Goal: Information Seeking & Learning: Find specific fact

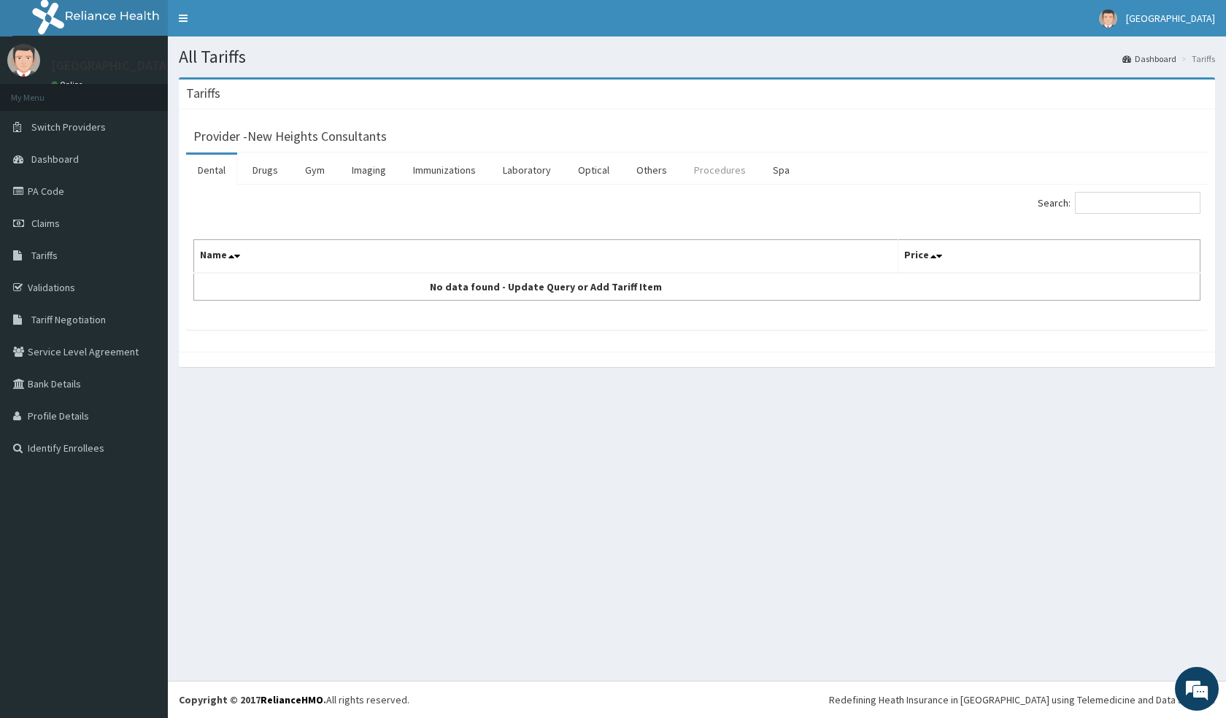
click at [717, 166] on link "Procedures" at bounding box center [720, 170] width 75 height 31
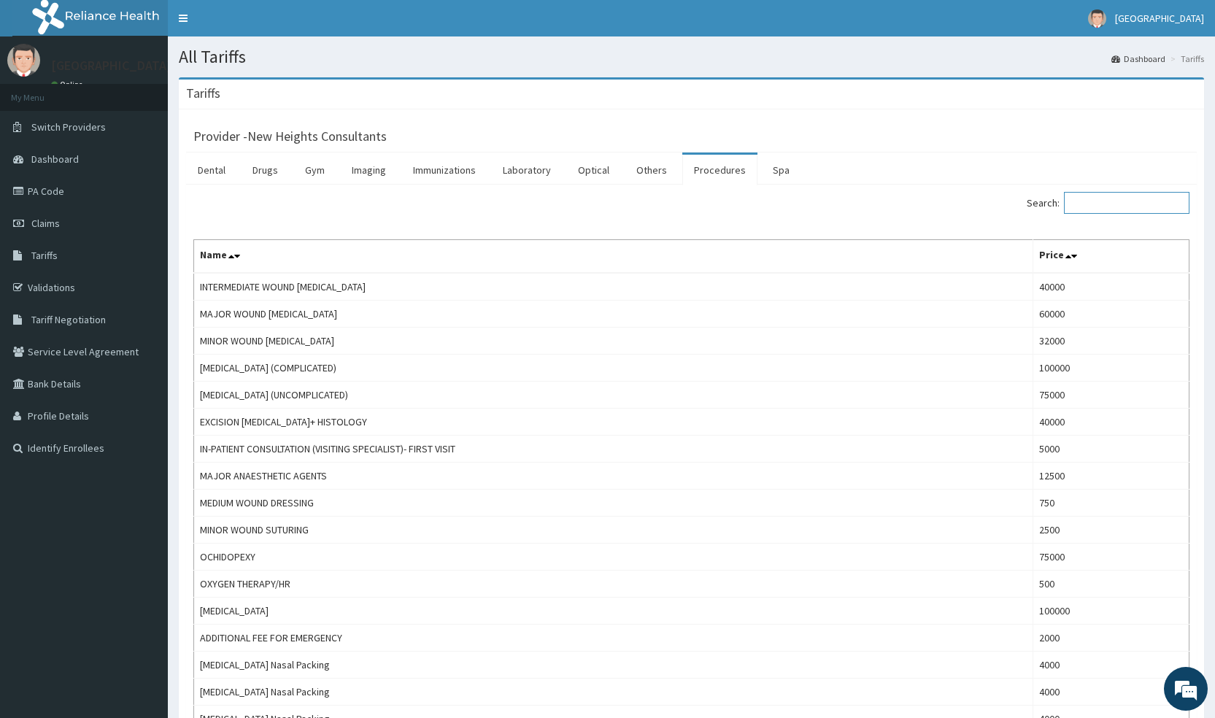
click at [1109, 201] on input "Search:" at bounding box center [1127, 203] width 126 height 22
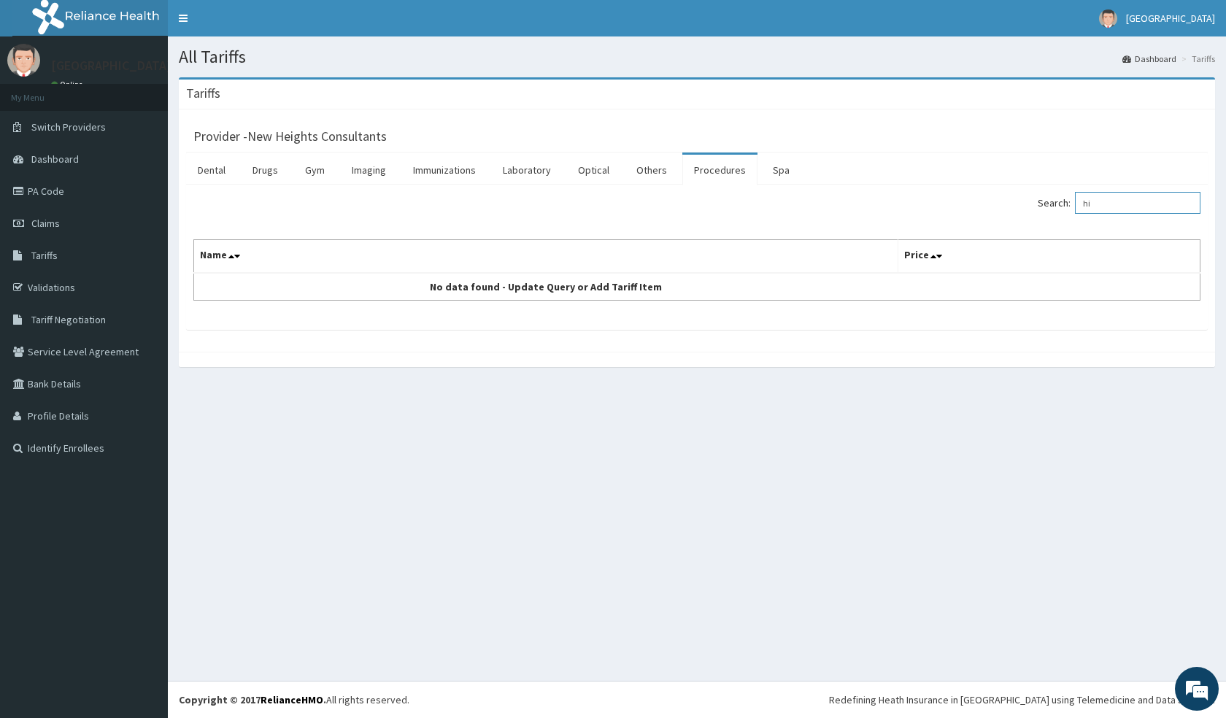
type input "h"
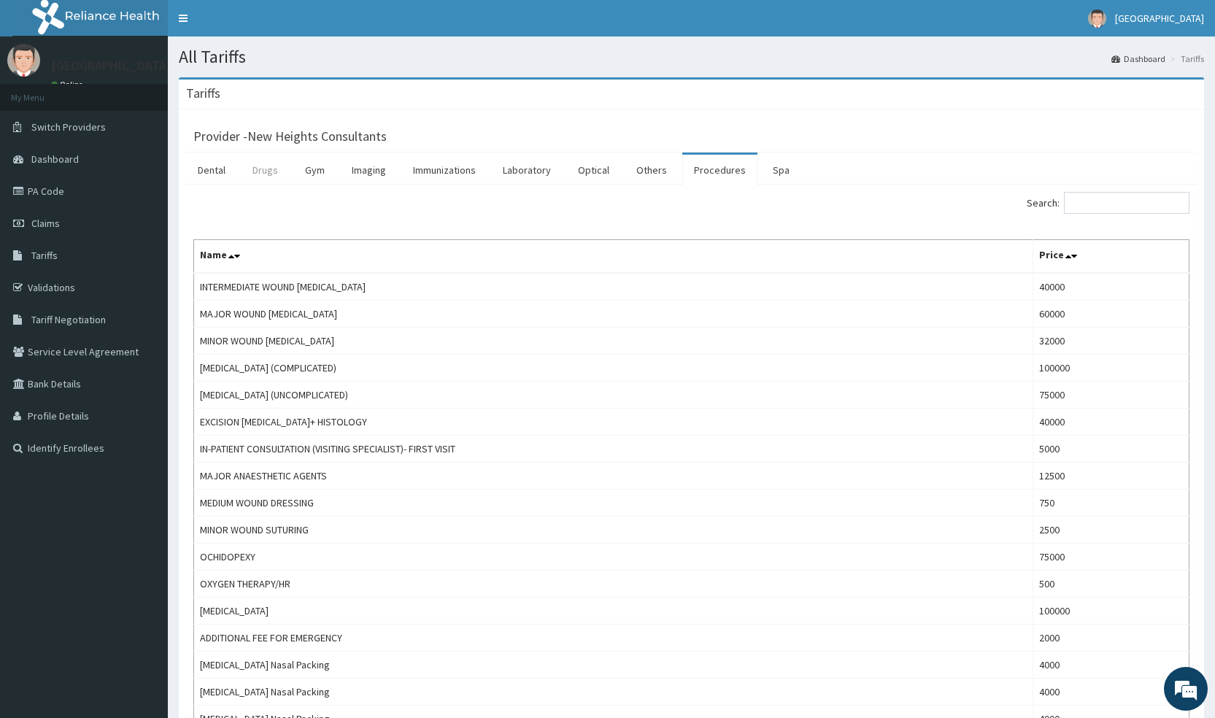
click at [271, 172] on link "Drugs" at bounding box center [265, 170] width 49 height 31
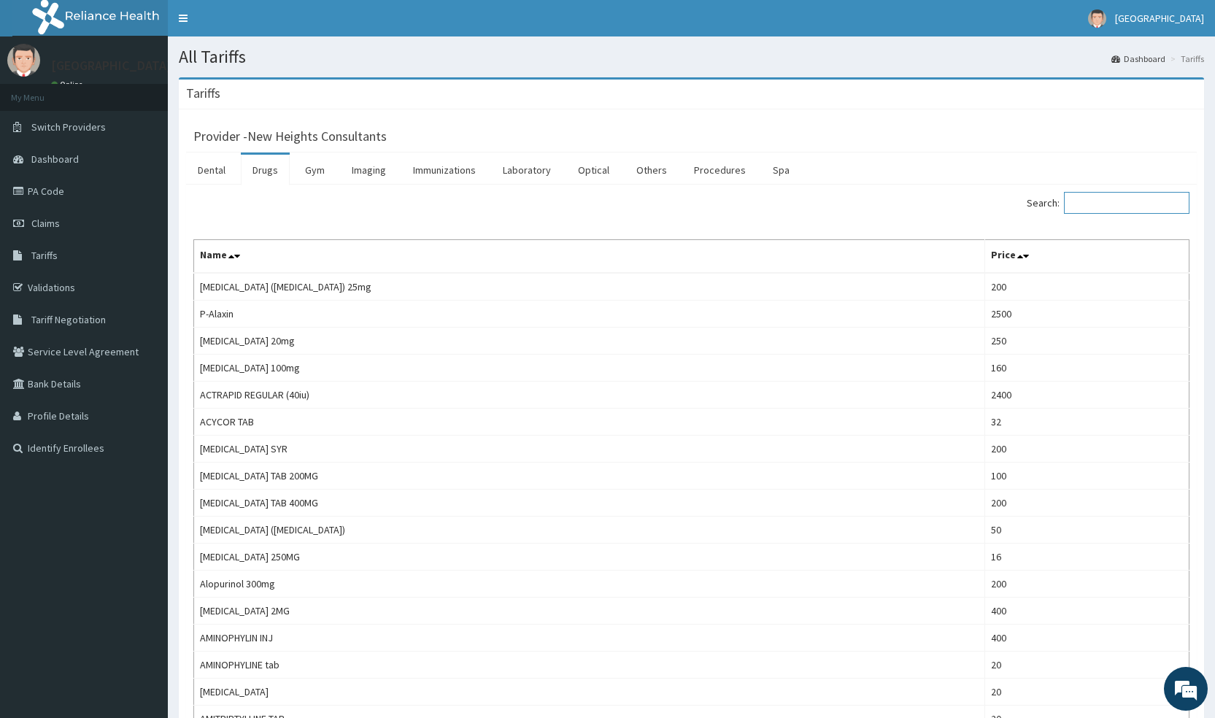
click at [1126, 212] on input "Search:" at bounding box center [1127, 203] width 126 height 22
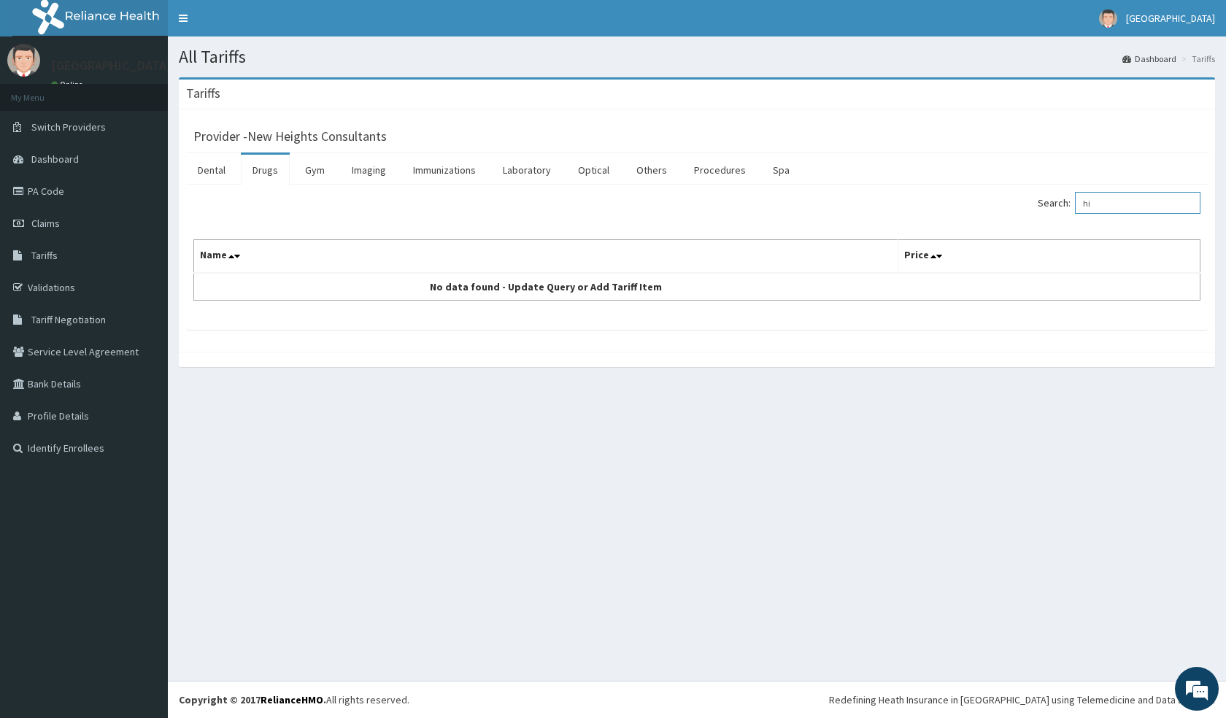
type input "h"
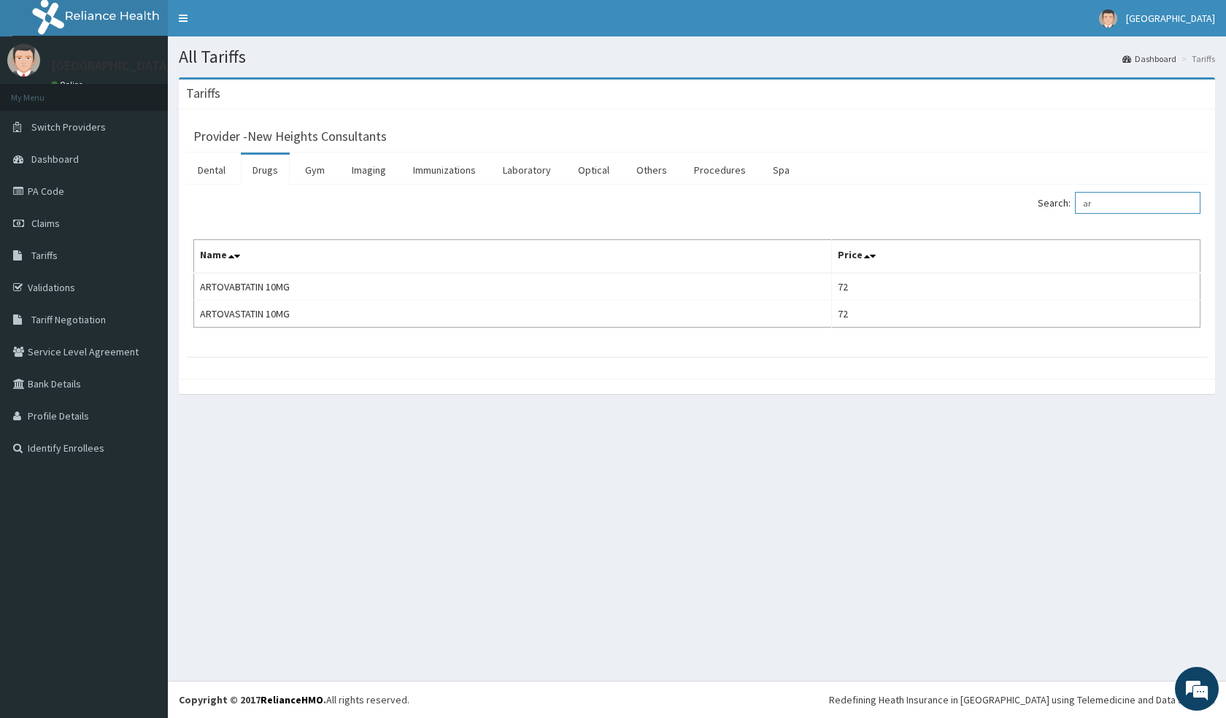
type input "a"
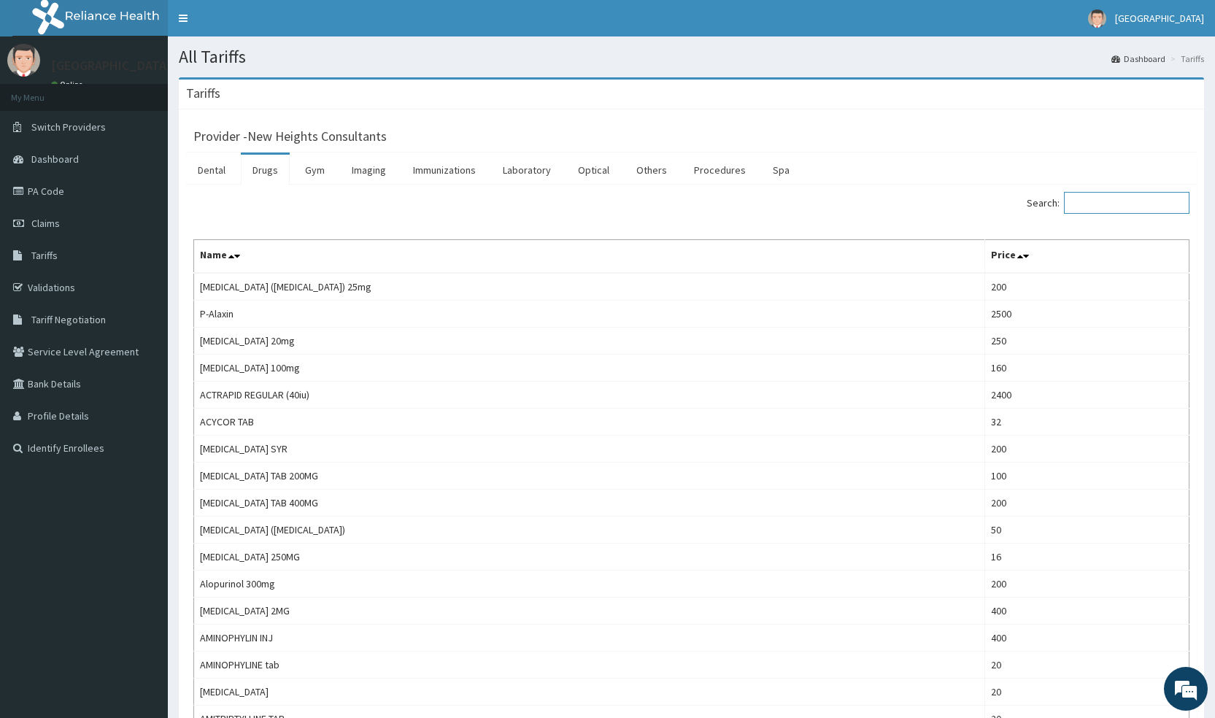
paste input "[MEDICAL_DATA]"
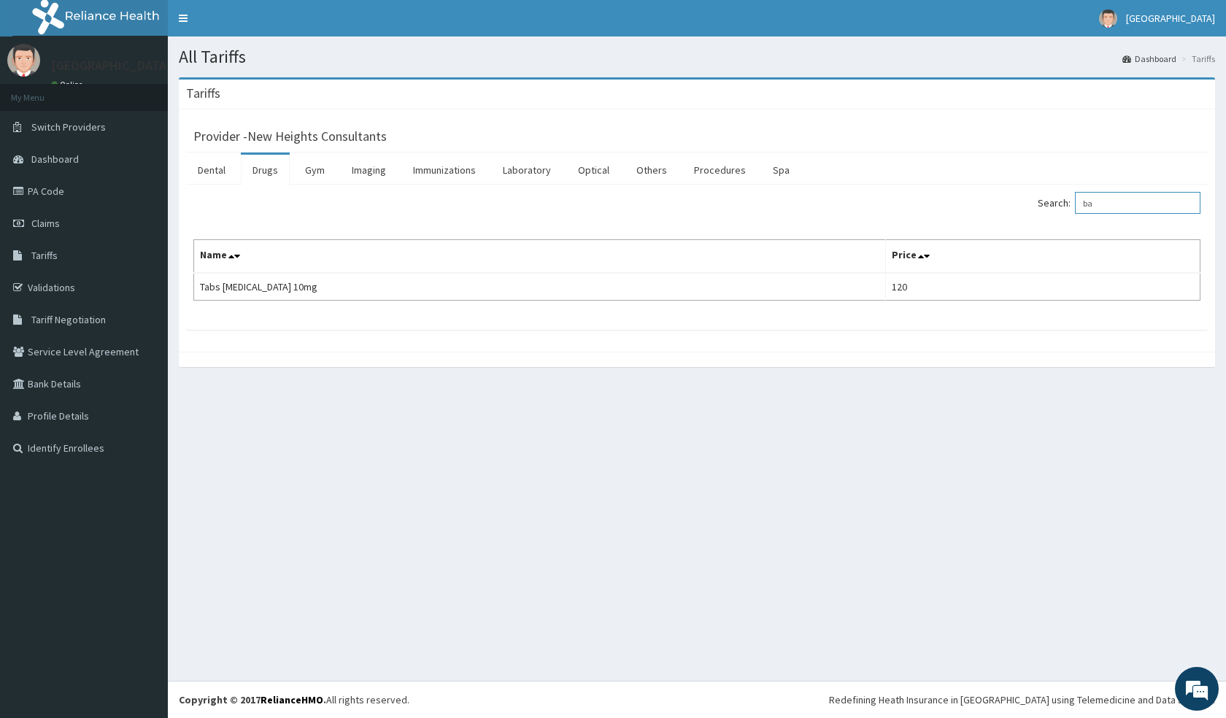
type input "b"
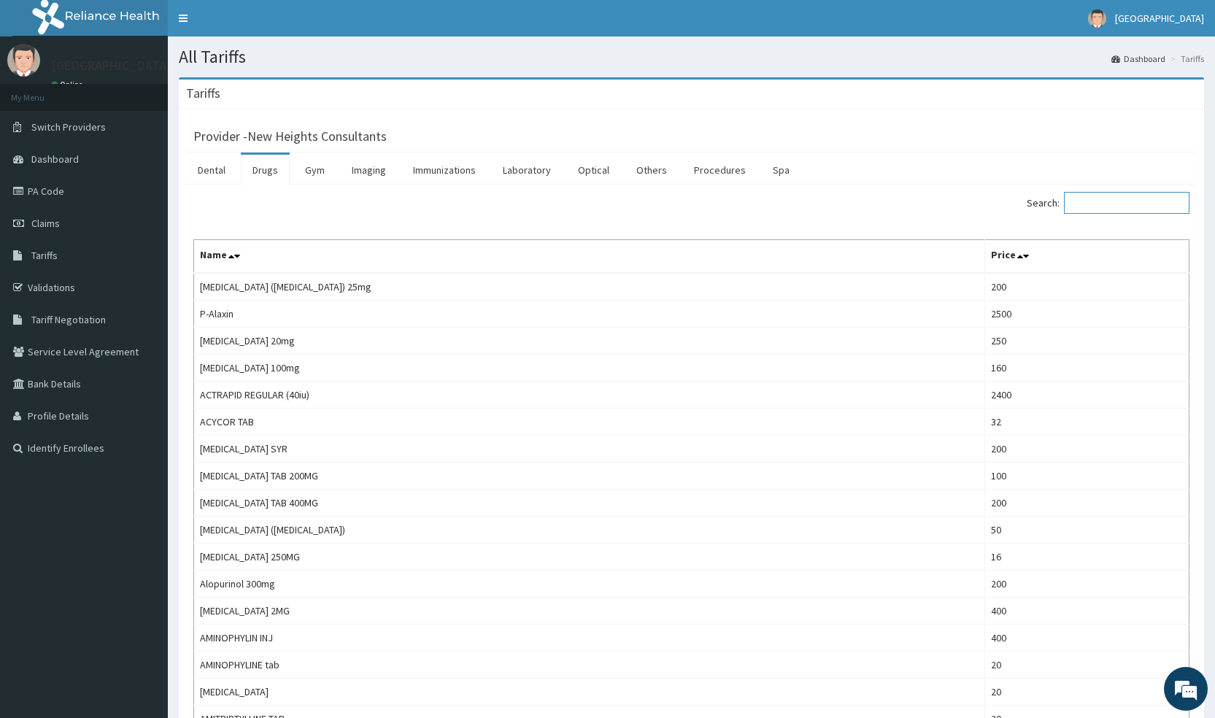
paste input "[MEDICAL_DATA]"
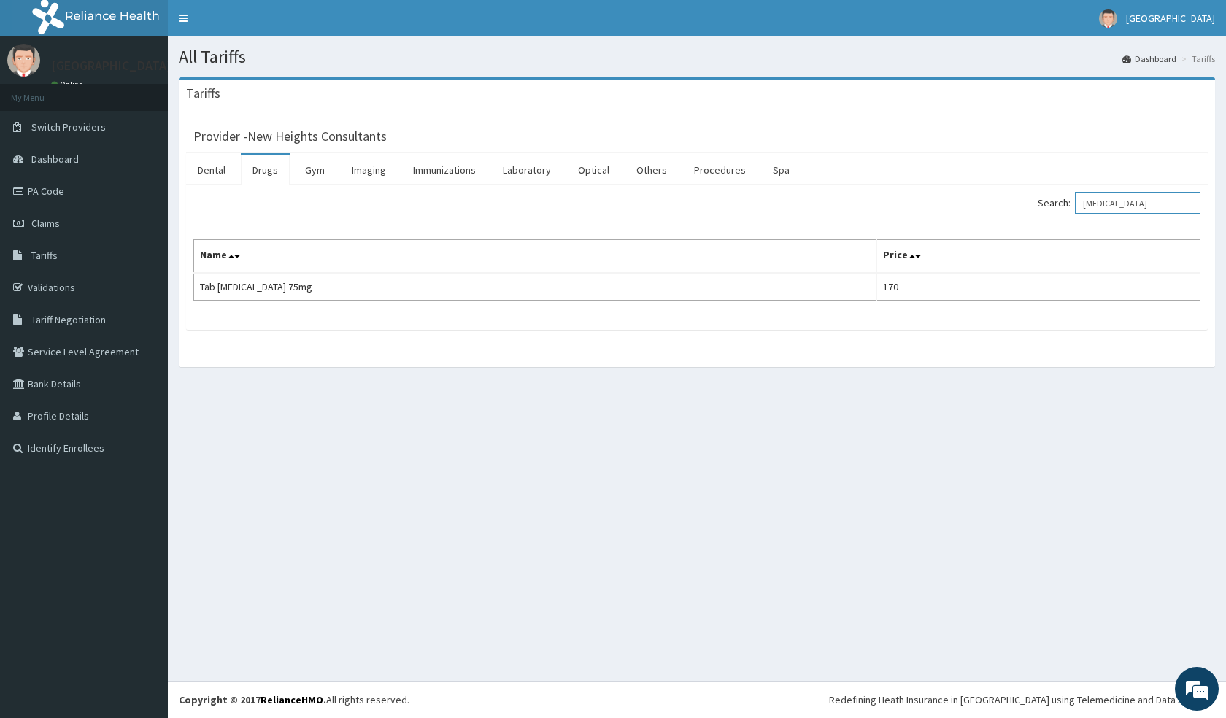
type input "[MEDICAL_DATA]"
click at [89, 321] on span "Tariff Negotiation" at bounding box center [68, 319] width 74 height 13
